Goal: Transaction & Acquisition: Purchase product/service

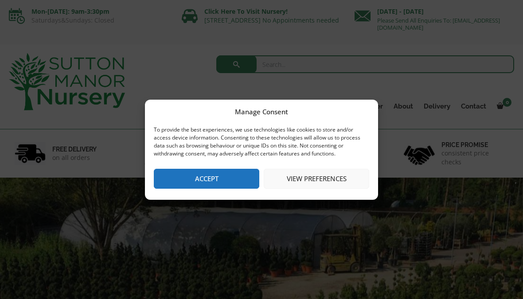
click at [222, 174] on button "Accept" at bounding box center [207, 179] width 106 height 20
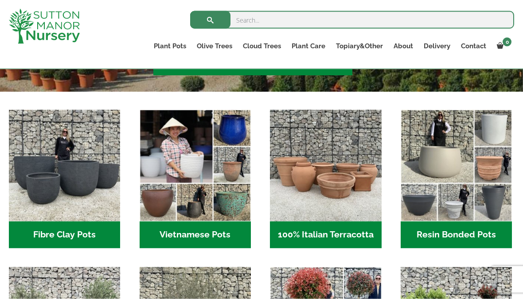
scroll to position [252, 0]
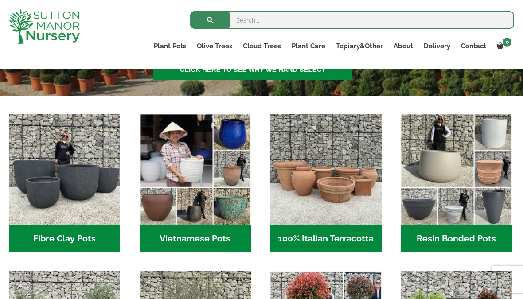
click at [82, 180] on img "Visit product category Fibre Clay Pots" at bounding box center [64, 169] width 111 height 111
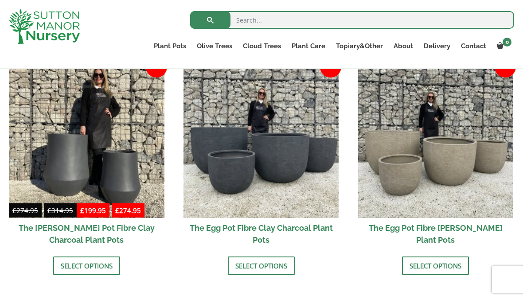
scroll to position [293, 0]
click at [457, 232] on h2 "The Egg Pot Fibre [PERSON_NAME] Plant Pots" at bounding box center [436, 235] width 156 height 32
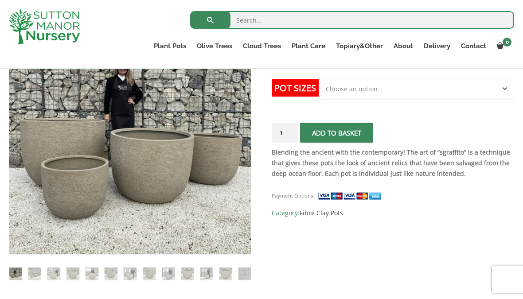
scroll to position [192, 0]
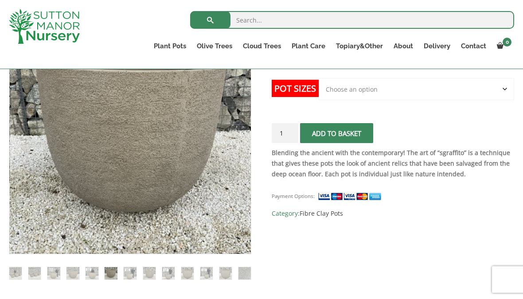
click at [136, 273] on img at bounding box center [130, 273] width 12 height 12
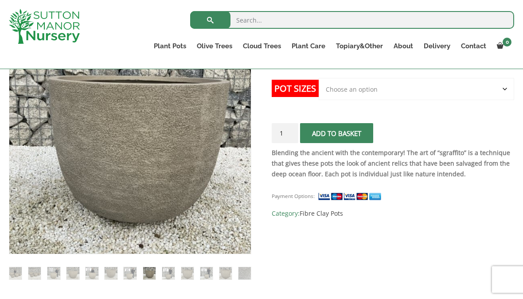
click at [174, 272] on img at bounding box center [168, 273] width 12 height 12
click at [507, 88] on select "Choose an option Click here to buy the 5th To Largest Pot In The Picture Click …" at bounding box center [417, 89] width 196 height 22
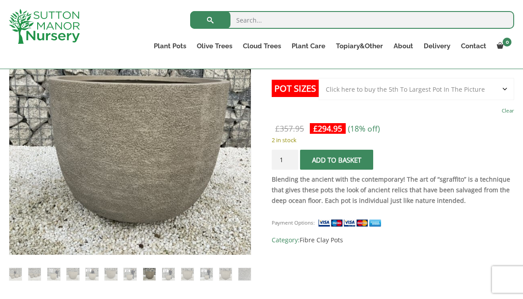
click at [506, 92] on select "Choose an option Click here to buy the 5th To Largest Pot In The Picture Click …" at bounding box center [417, 89] width 196 height 22
click at [501, 89] on select "Choose an option Click here to buy the 5th To Largest Pot In The Picture Click …" at bounding box center [417, 89] width 196 height 22
select select "Click here to buy the 5th To Largest Pot In The Picture"
